Goal: Task Accomplishment & Management: Manage account settings

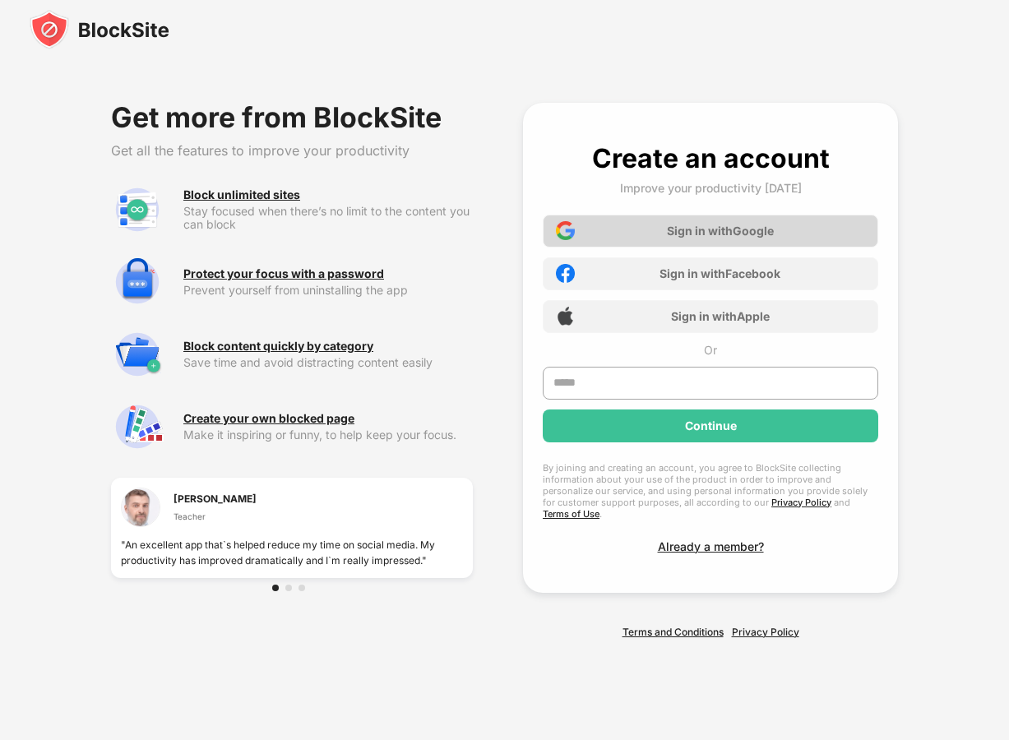
click at [679, 227] on div "Sign in with Google" at bounding box center [711, 231] width 336 height 33
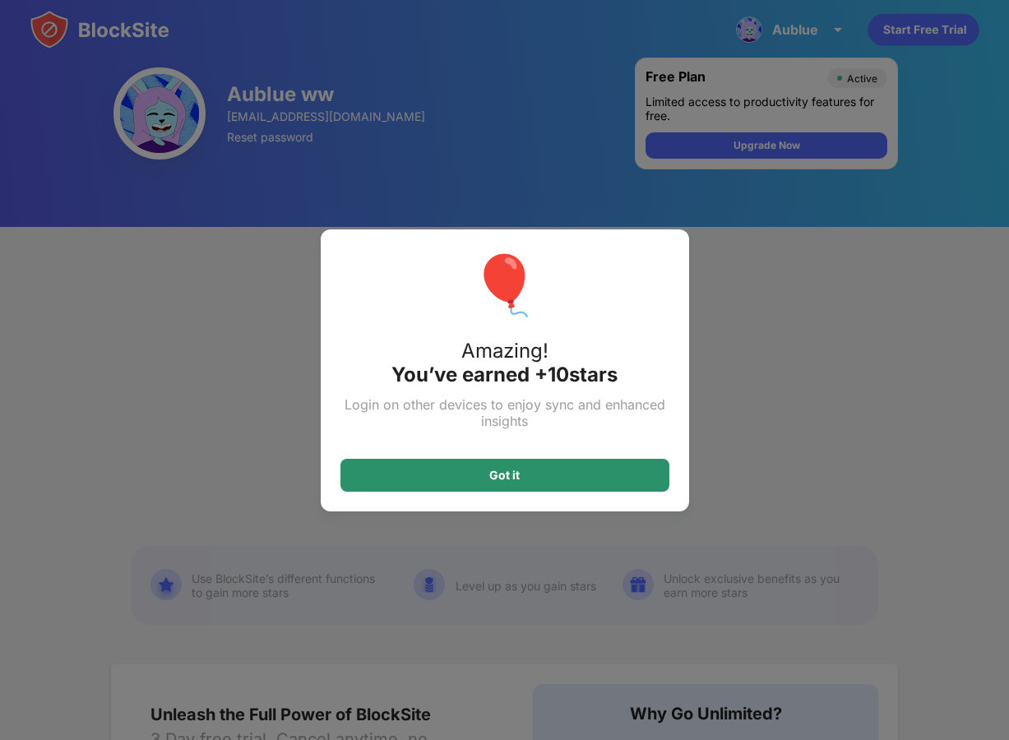
click at [455, 474] on div "Got it" at bounding box center [505, 475] width 329 height 33
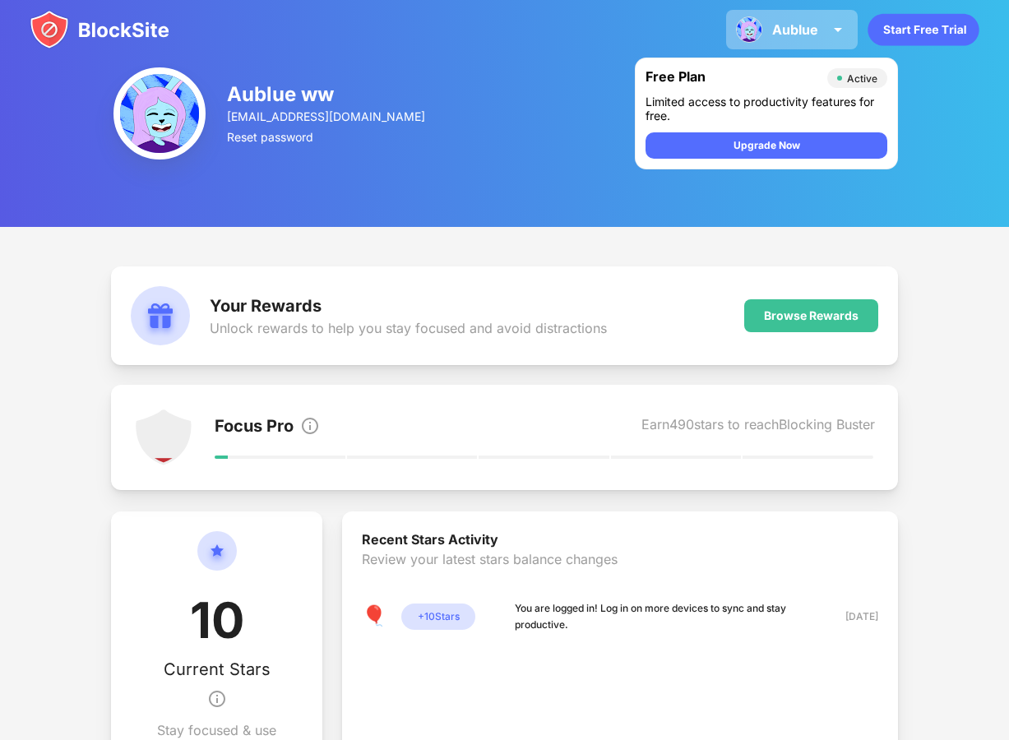
click at [778, 32] on div "Aublue" at bounding box center [795, 29] width 46 height 16
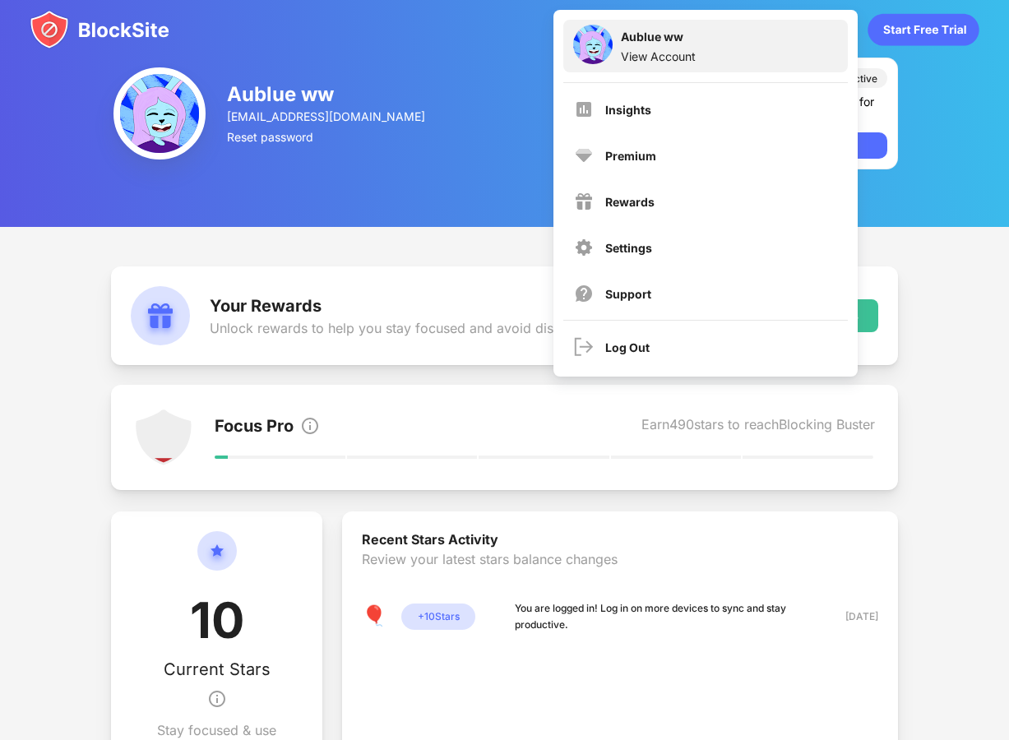
click at [780, 31] on div "Aublue ww View Account" at bounding box center [706, 46] width 285 height 53
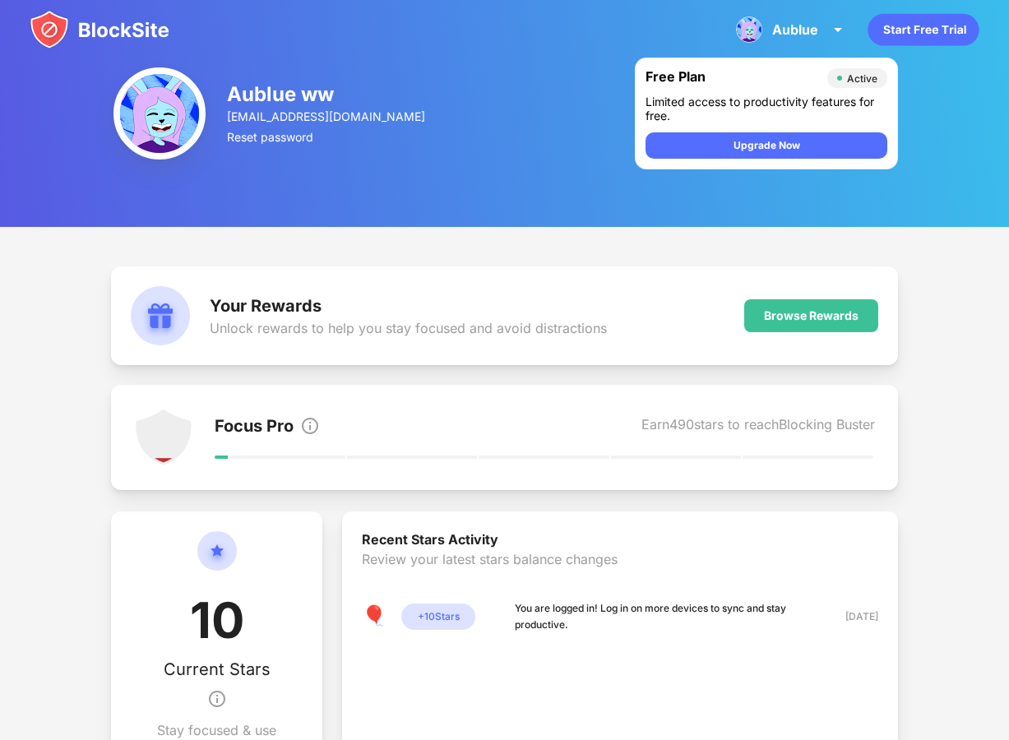
click at [131, 40] on img at bounding box center [100, 29] width 140 height 39
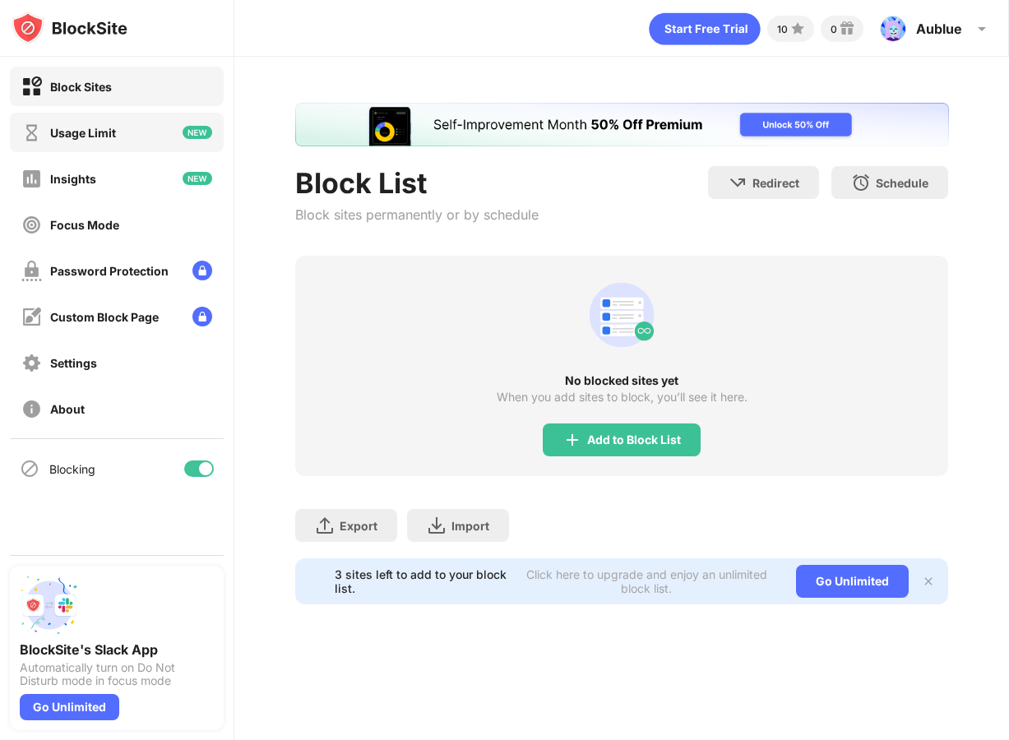
click at [70, 133] on div "Usage Limit" at bounding box center [83, 133] width 66 height 14
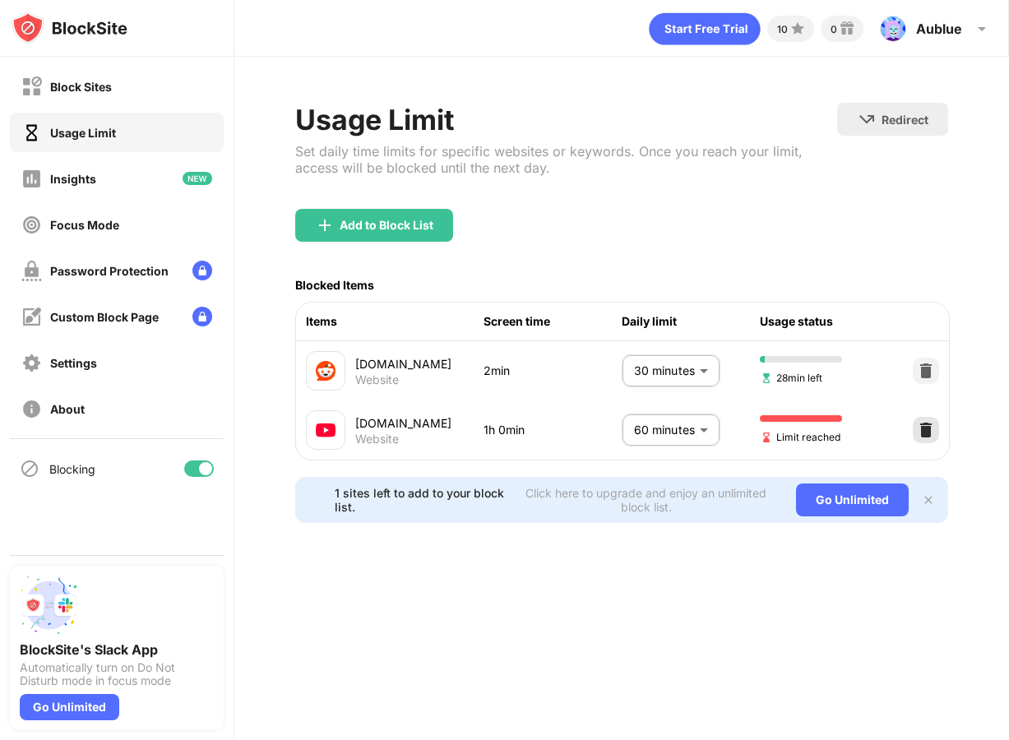
click at [925, 428] on img at bounding box center [926, 430] width 16 height 16
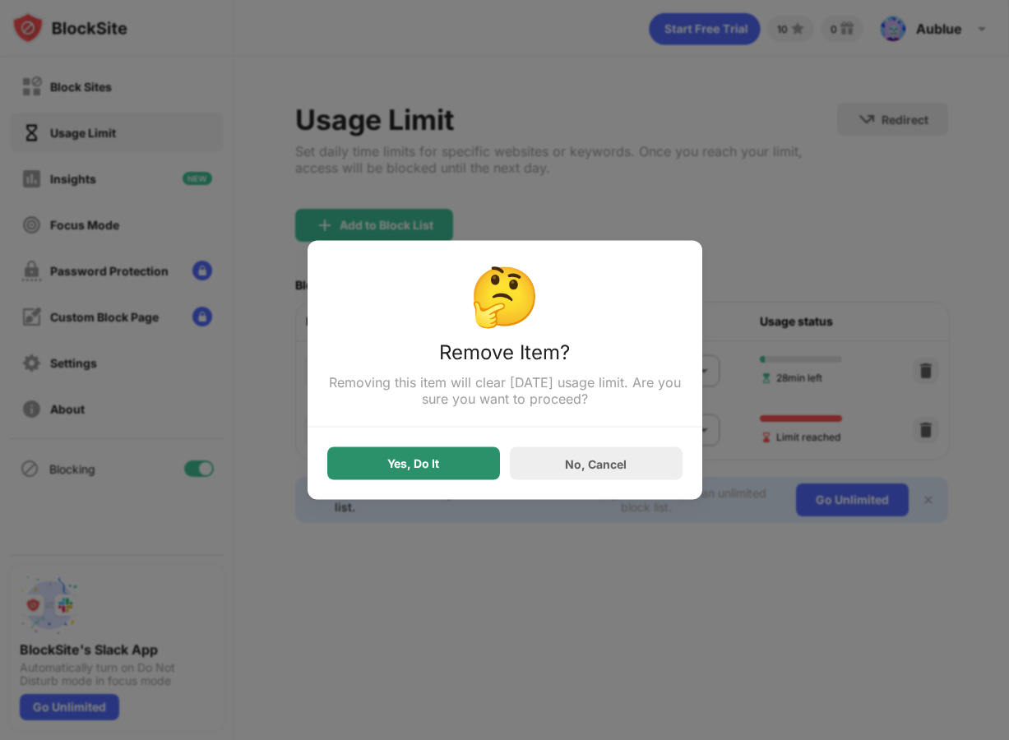
click at [476, 464] on div "Yes, Do It" at bounding box center [413, 464] width 173 height 33
